Goal: Information Seeking & Learning: Learn about a topic

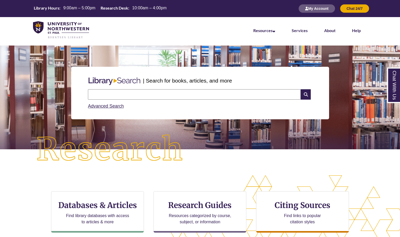
click at [30, 206] on div "CTA Buttons Databases & Articles Find library databases with access to articles…" at bounding box center [200, 218] width 400 height 86
click at [95, 94] on input "text" at bounding box center [194, 94] width 213 height 10
click at [43, 97] on div "| Search for books, articles, and more Search Advanced Search" at bounding box center [200, 92] width 393 height 77
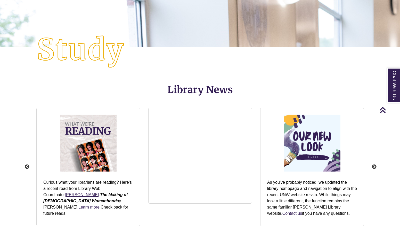
scroll to position [542, 0]
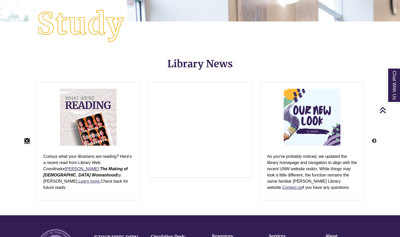
click at [26, 140] on button "Previous" at bounding box center [27, 140] width 5 height 5
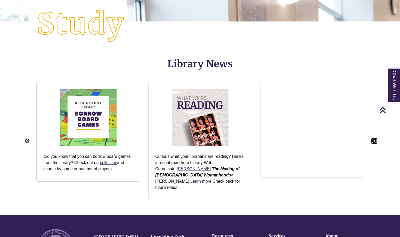
click at [374, 140] on button "Next" at bounding box center [374, 140] width 5 height 5
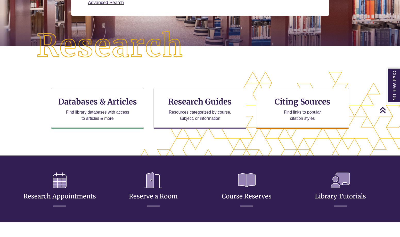
scroll to position [0, 0]
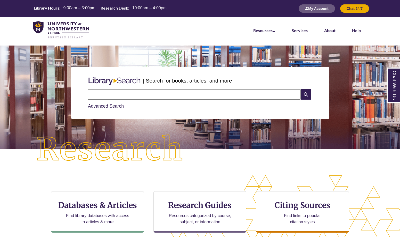
click at [191, 176] on div "CTA Buttons Databases & Articles Find library databases with access to articles…" at bounding box center [200, 218] width 400 height 86
click at [107, 105] on link "Advanced Search" at bounding box center [106, 105] width 36 height 5
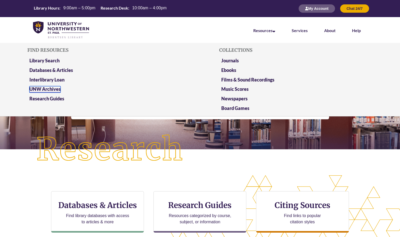
click at [49, 90] on link "UNW Archives" at bounding box center [44, 89] width 31 height 6
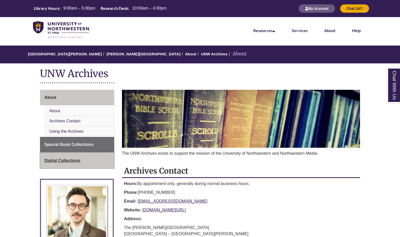
click at [66, 161] on span "Digital Collections" at bounding box center [62, 160] width 36 height 4
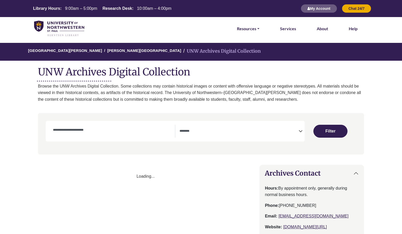
select select "Database Subject Filter"
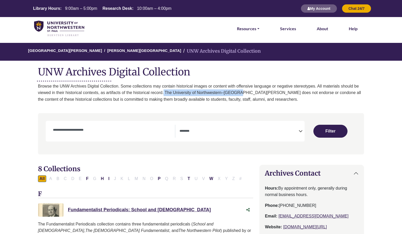
drag, startPoint x: 164, startPoint y: 92, endPoint x: 237, endPoint y: 93, distance: 73.1
click at [237, 93] on p "Browse the UNW Archives Digital Collection. Some collections may contain histor…" at bounding box center [201, 93] width 326 height 20
click at [76, 98] on p "Browse the UNW Archives Digital Collection. Some collections may contain histor…" at bounding box center [201, 93] width 326 height 20
click at [65, 23] on img at bounding box center [59, 29] width 50 height 16
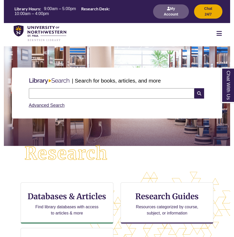
scroll to position [161, 177]
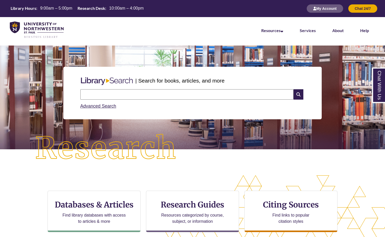
click at [163, 32] on nav "Resources Find Resources Library Search Databases & Articles Interlibrary Loan …" at bounding box center [192, 30] width 385 height 26
click at [164, 95] on input "text" at bounding box center [186, 94] width 213 height 10
type input "**********"
